Goal: Communication & Community: Ask a question

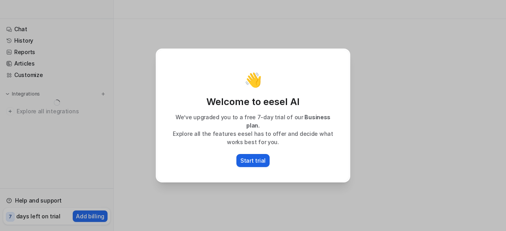
click at [251, 157] on p "Start trial" at bounding box center [252, 161] width 25 height 8
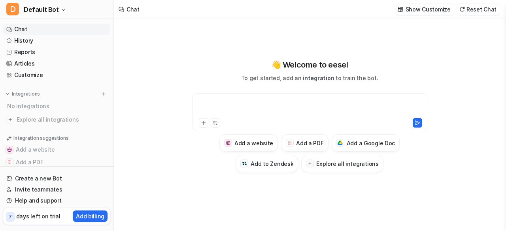
click at [235, 100] on div at bounding box center [310, 107] width 232 height 18
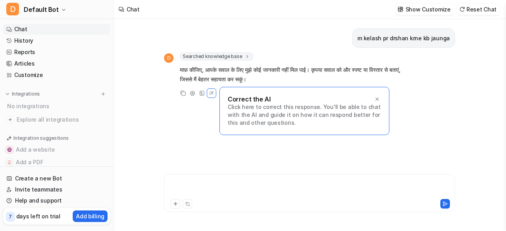
click at [217, 186] on div at bounding box center [309, 188] width 287 height 18
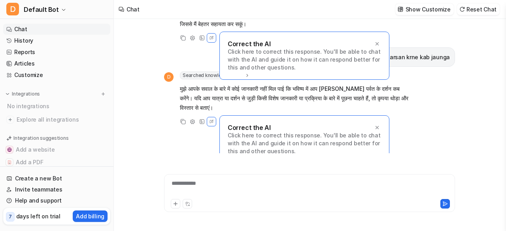
scroll to position [65, 0]
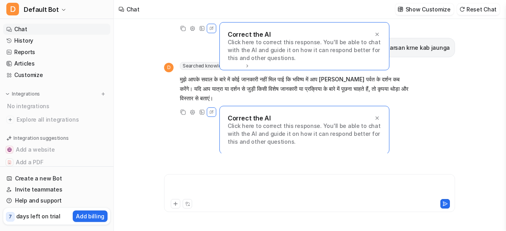
click at [210, 181] on div at bounding box center [309, 188] width 287 height 18
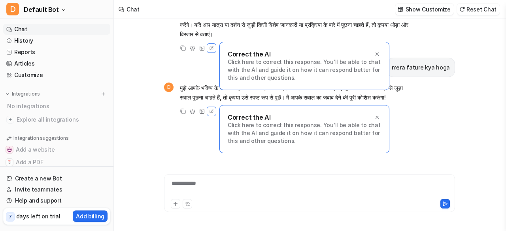
scroll to position [0, 0]
